Goal: Transaction & Acquisition: Purchase product/service

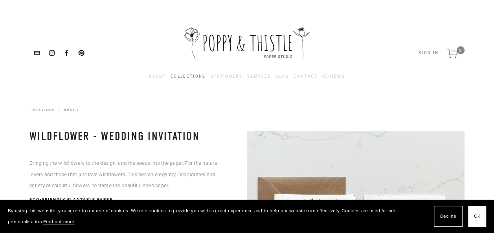
click at [190, 74] on link "Collections" at bounding box center [188, 76] width 35 height 9
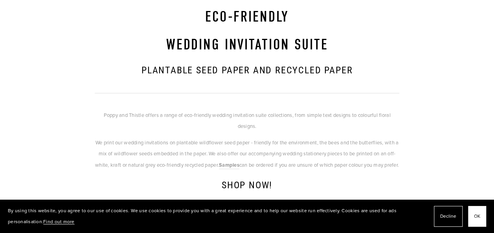
scroll to position [100, 0]
click at [306, 45] on h1 "Wedding invitation suite" at bounding box center [247, 45] width 304 height 18
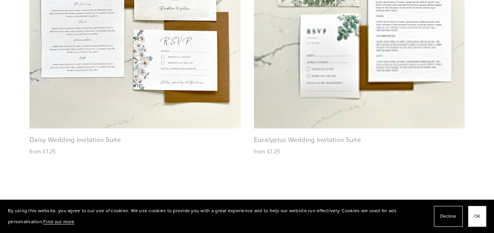
scroll to position [497, 0]
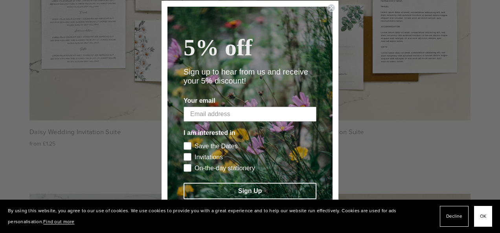
click at [330, 8] on icon "Close dialog" at bounding box center [331, 7] width 3 height 3
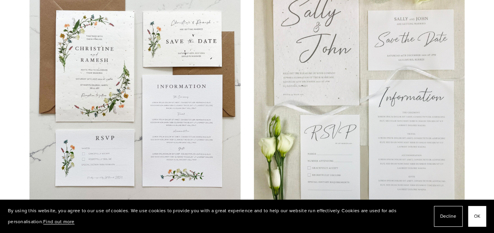
scroll to position [749, 0]
click at [171, 125] on img at bounding box center [134, 89] width 211 height 281
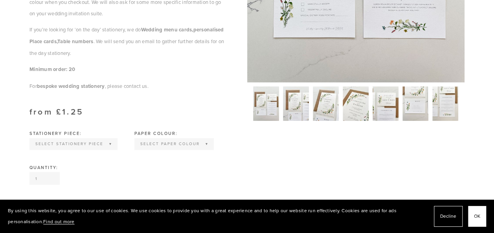
scroll to position [378, 0]
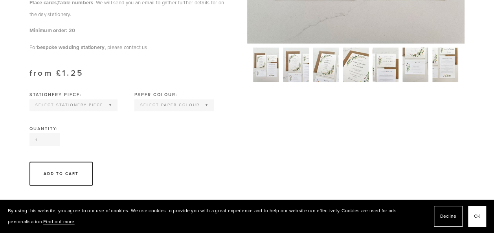
click at [103, 101] on select "Select Stationery piece Invitation Save the Date RSVP Information Order of Serv…" at bounding box center [73, 105] width 86 height 10
click at [163, 103] on select "Select Paper colour Wildflower Seed paper Off white Kraft Brown Natural Grey" at bounding box center [174, 105] width 78 height 10
select select "Wildflower Seed paper"
click at [135, 100] on select "Select Paper colour Wildflower Seed paper Off white Kraft Brown Natural Grey" at bounding box center [174, 105] width 78 height 10
click at [98, 102] on select "Select Stationery piece Invitation Save the Date RSVP Information Order of Serv…" at bounding box center [73, 105] width 86 height 10
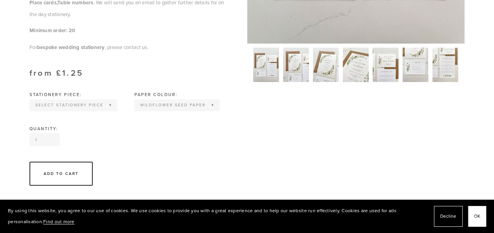
select select "Invitation"
click at [30, 100] on select "Select Stationery piece Invitation Save the Date RSVP Information Order of Serv…" at bounding box center [73, 105] width 86 height 10
